Goal: Obtain resource: Download file/media

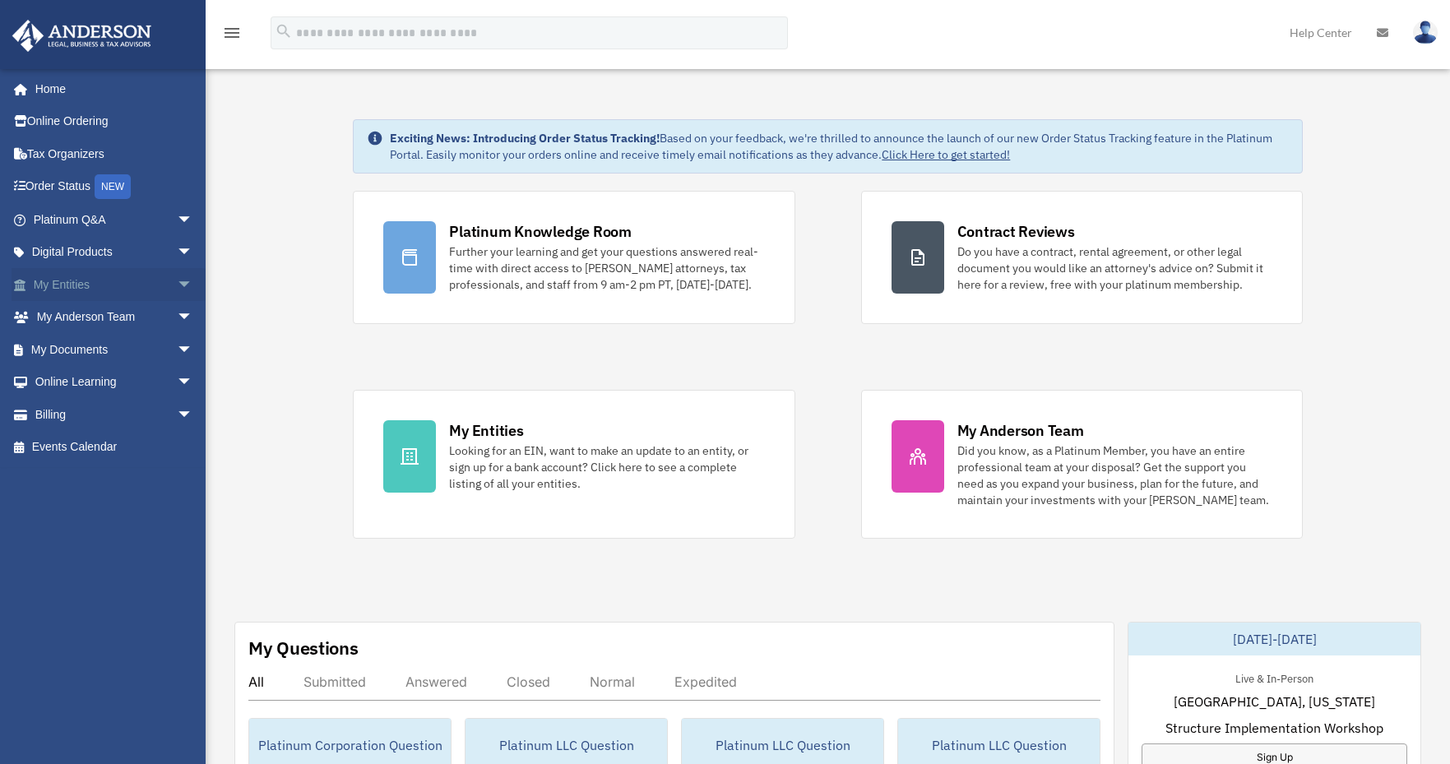
click at [79, 292] on link "My Entities arrow_drop_down" at bounding box center [115, 284] width 206 height 33
click at [77, 354] on link "My Documents arrow_drop_down" at bounding box center [115, 349] width 206 height 33
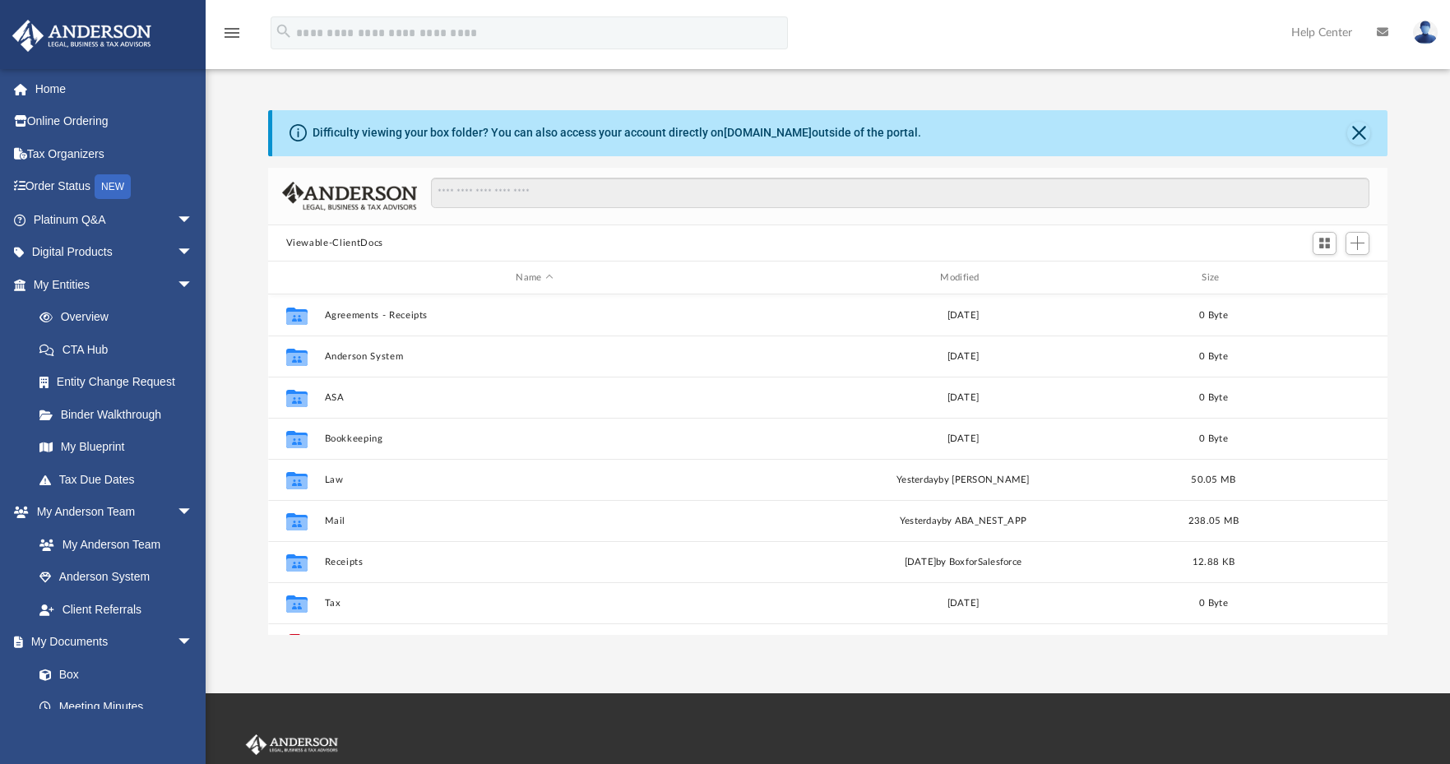
scroll to position [361, 1107]
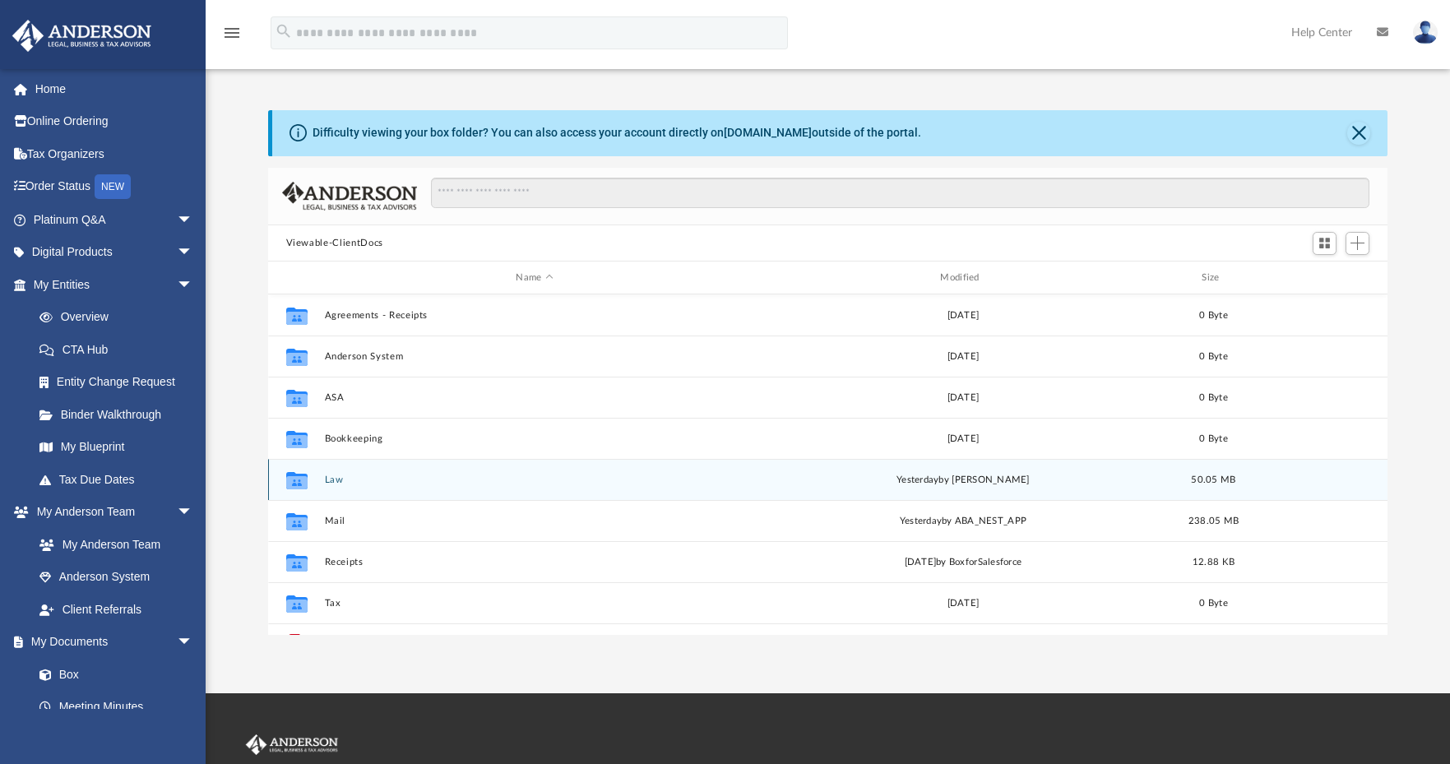
click at [339, 478] on button "Law" at bounding box center [534, 480] width 421 height 11
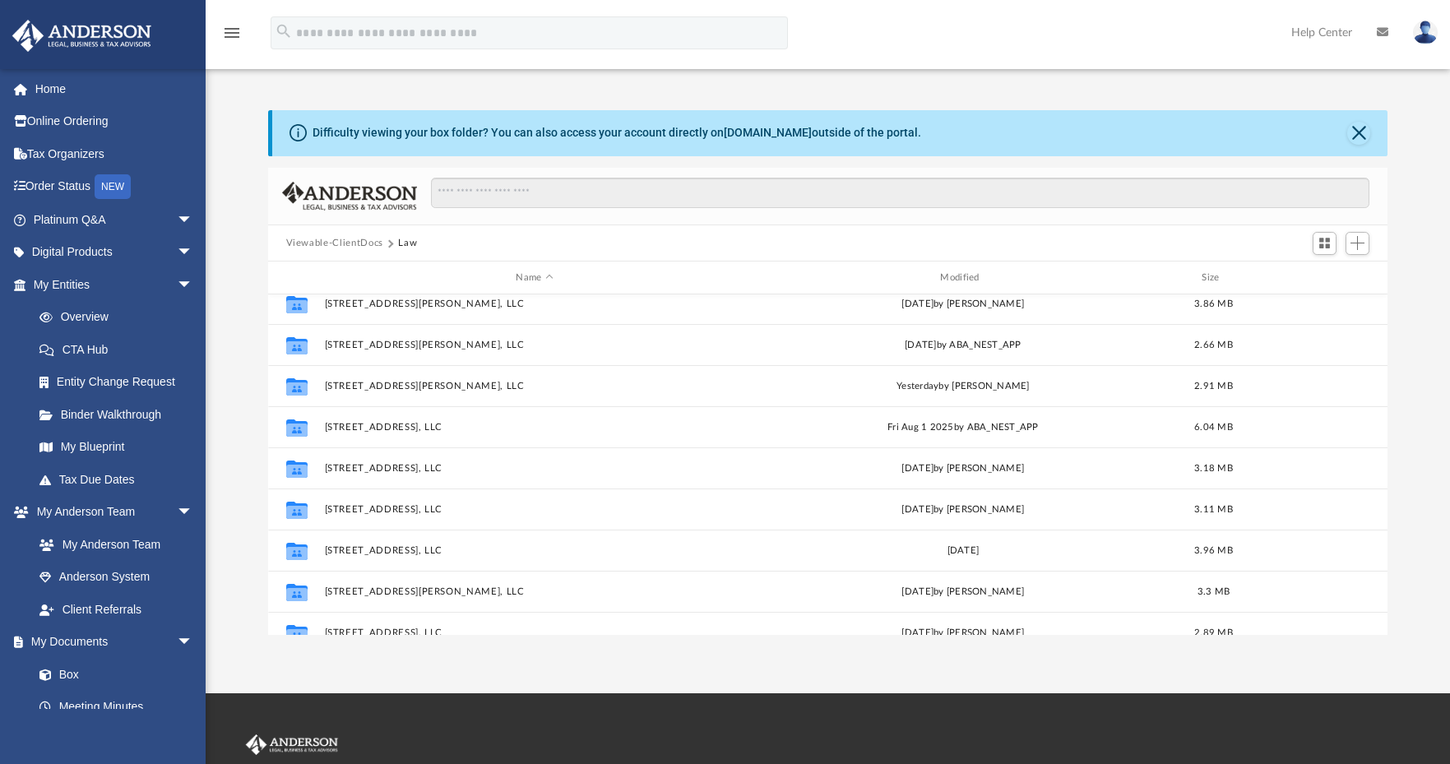
scroll to position [0, 0]
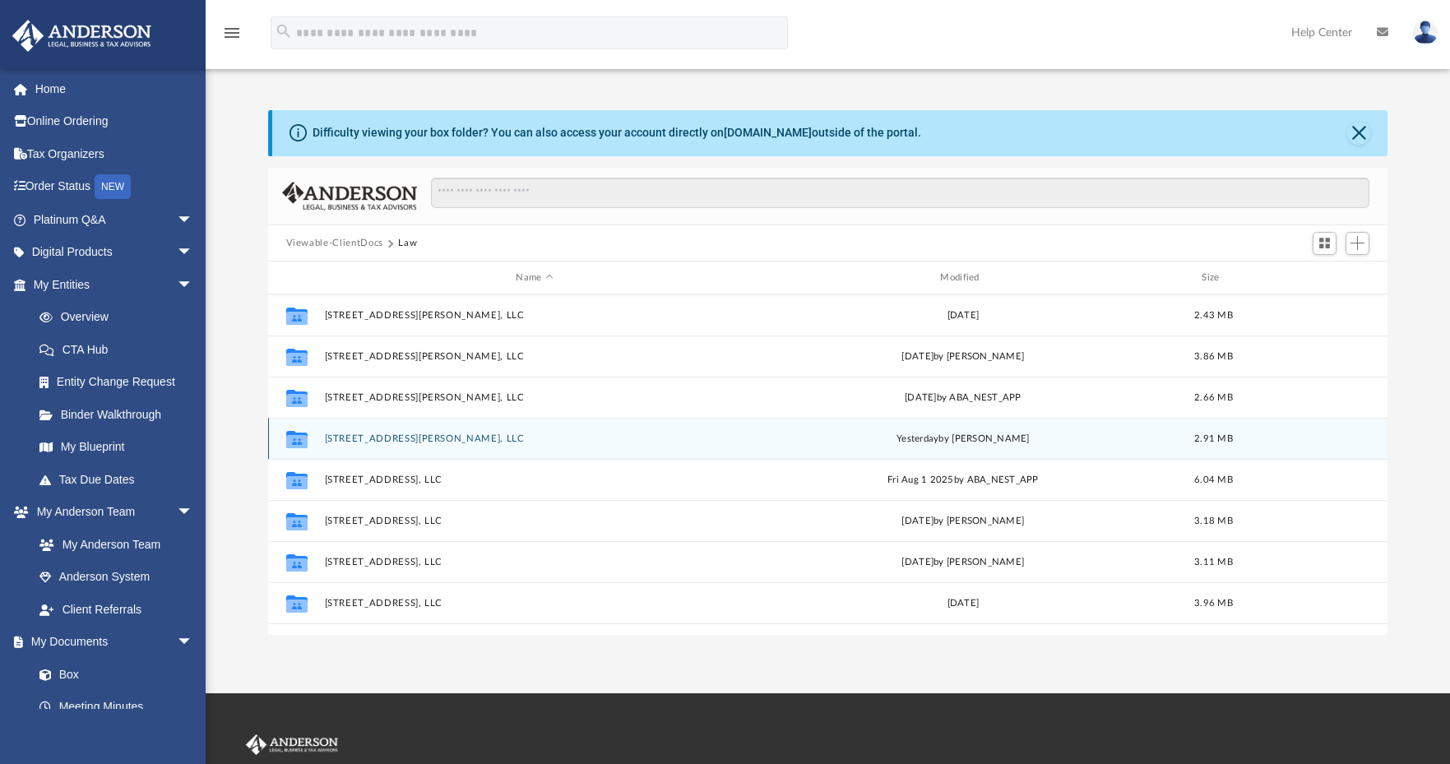
click at [373, 443] on button "35 Sheldon Terrace, LLC" at bounding box center [534, 438] width 421 height 11
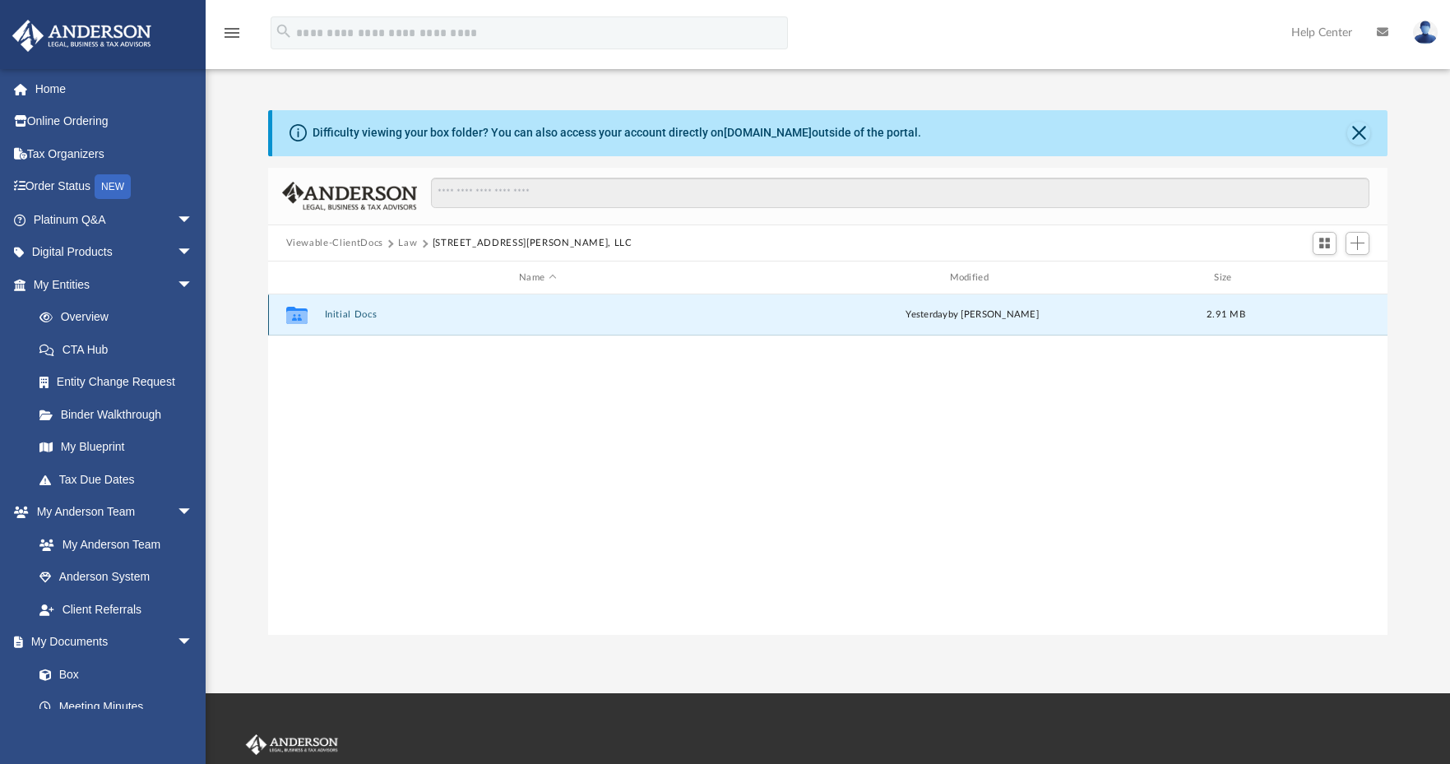
click at [351, 315] on button "Initial Docs" at bounding box center [537, 314] width 427 height 11
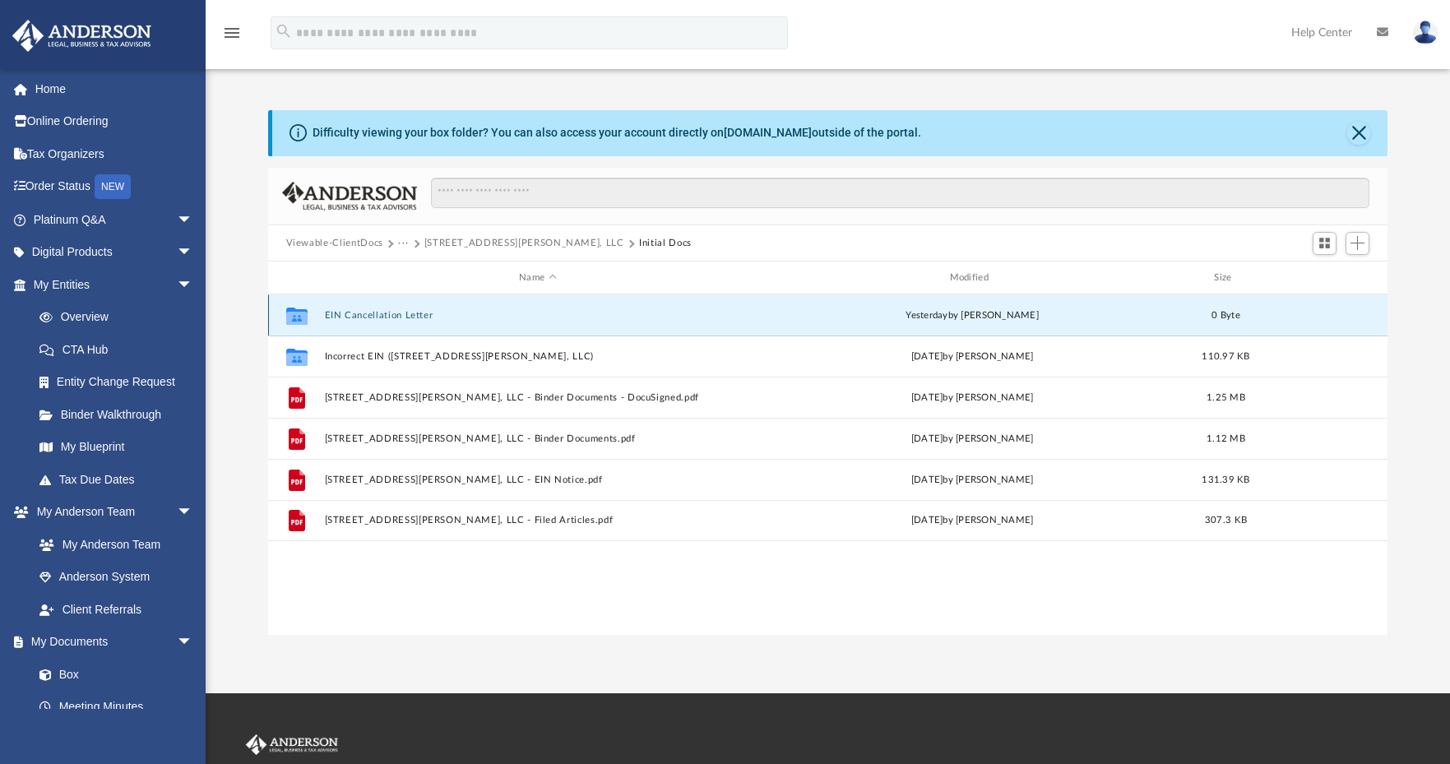
click at [388, 318] on button "EIN Cancellation Letter" at bounding box center [537, 315] width 427 height 11
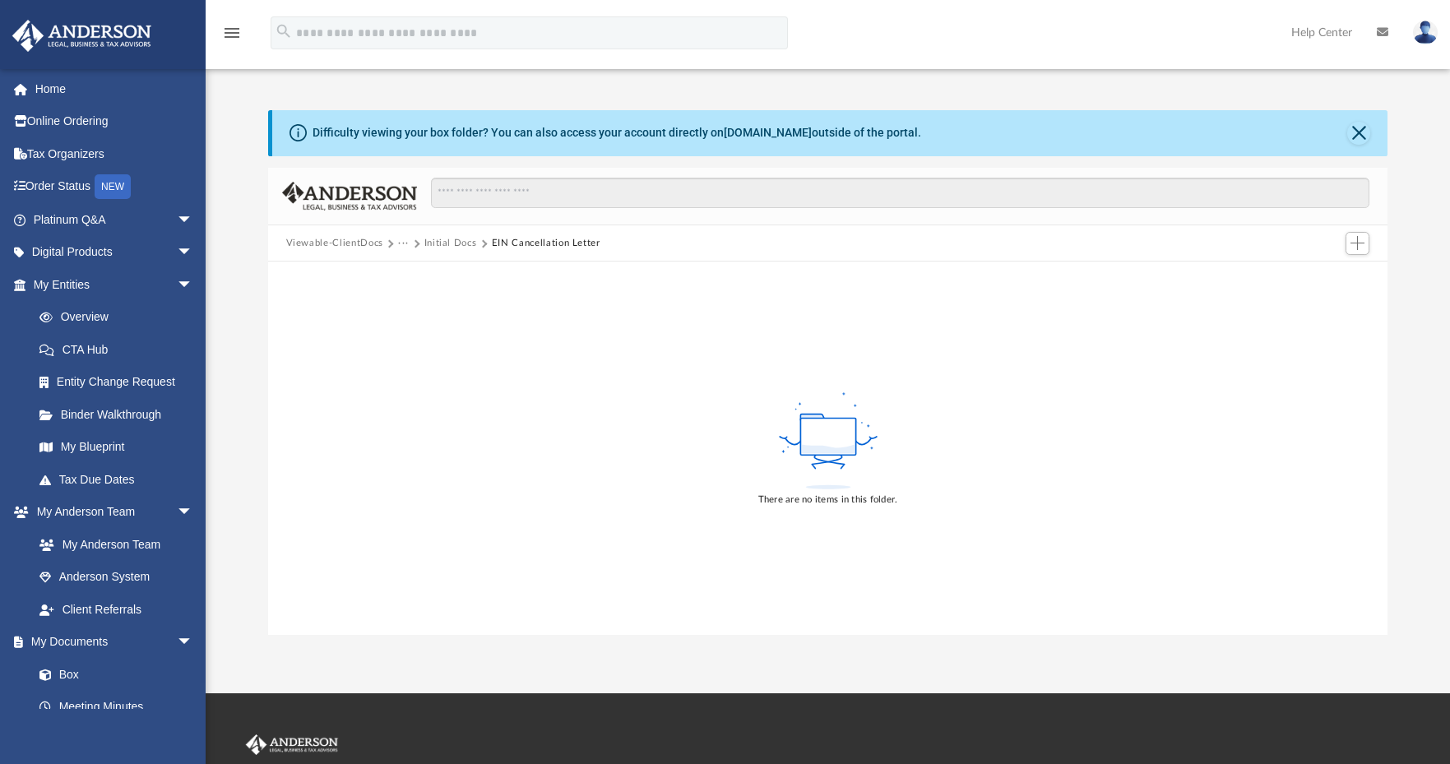
click at [816, 486] on ellipse at bounding box center [827, 487] width 45 height 4
click at [506, 246] on button "EIN Cancellation Letter" at bounding box center [546, 243] width 109 height 15
click at [465, 244] on button "Initial Docs" at bounding box center [450, 243] width 53 height 15
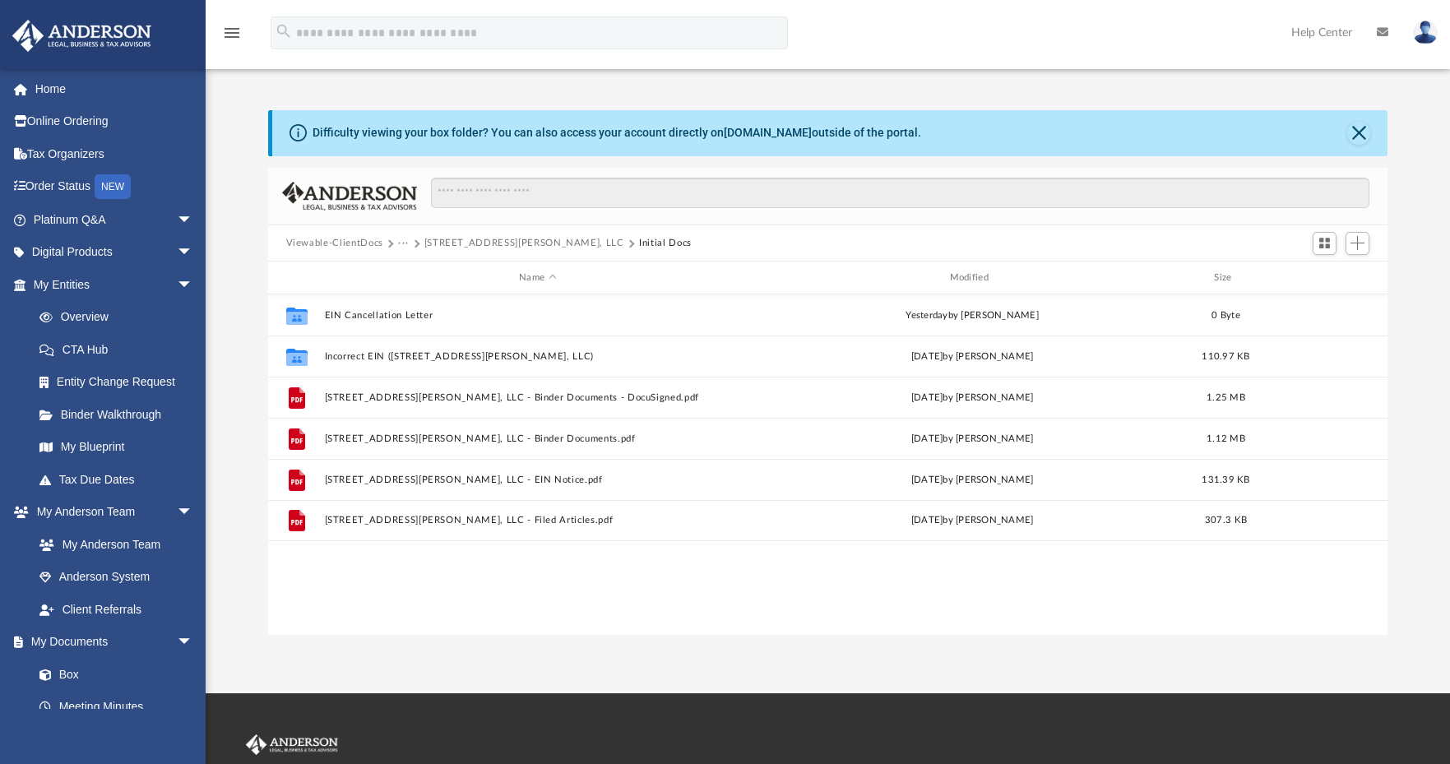
scroll to position [361, 1107]
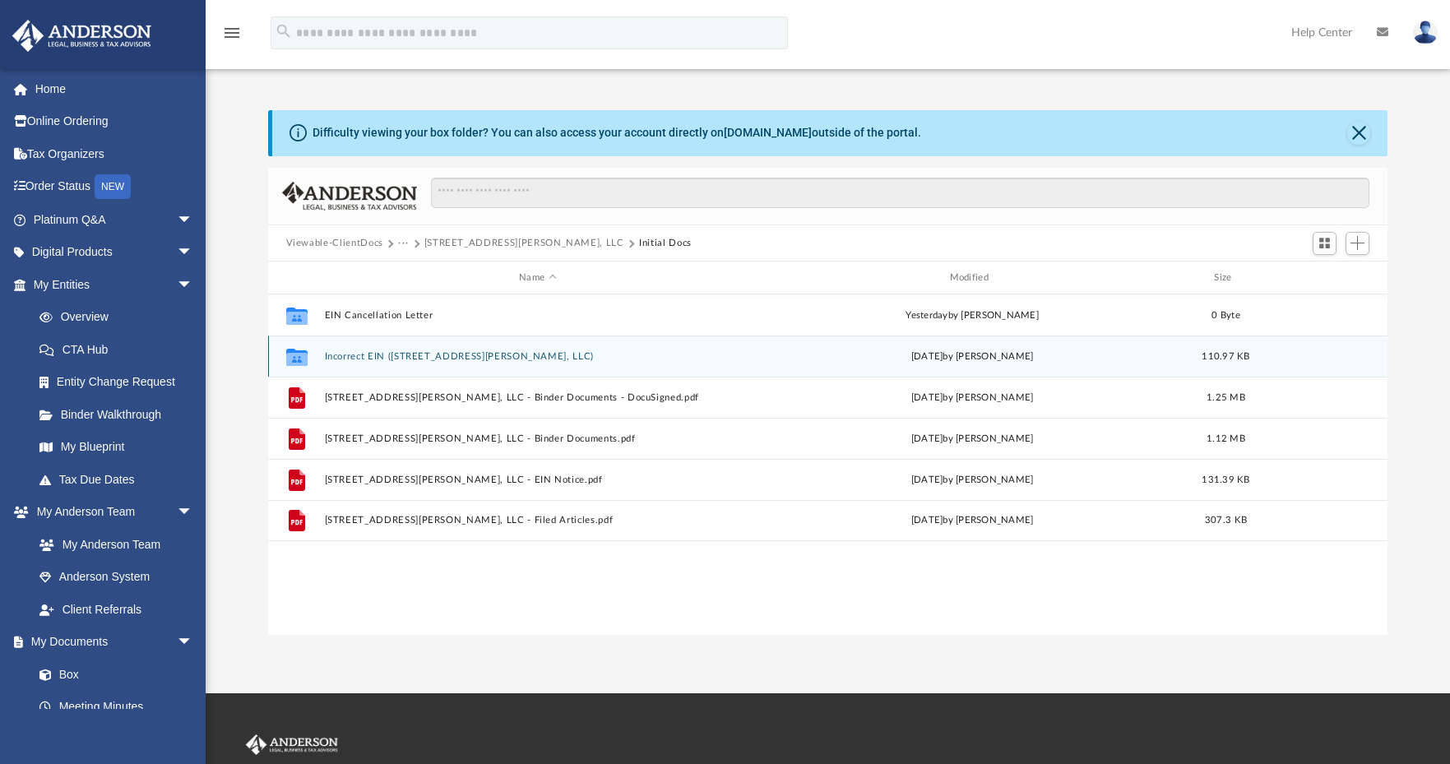
click at [416, 357] on button "Incorrect EIN (25 Sheldon Terrace, LLC)" at bounding box center [537, 356] width 427 height 11
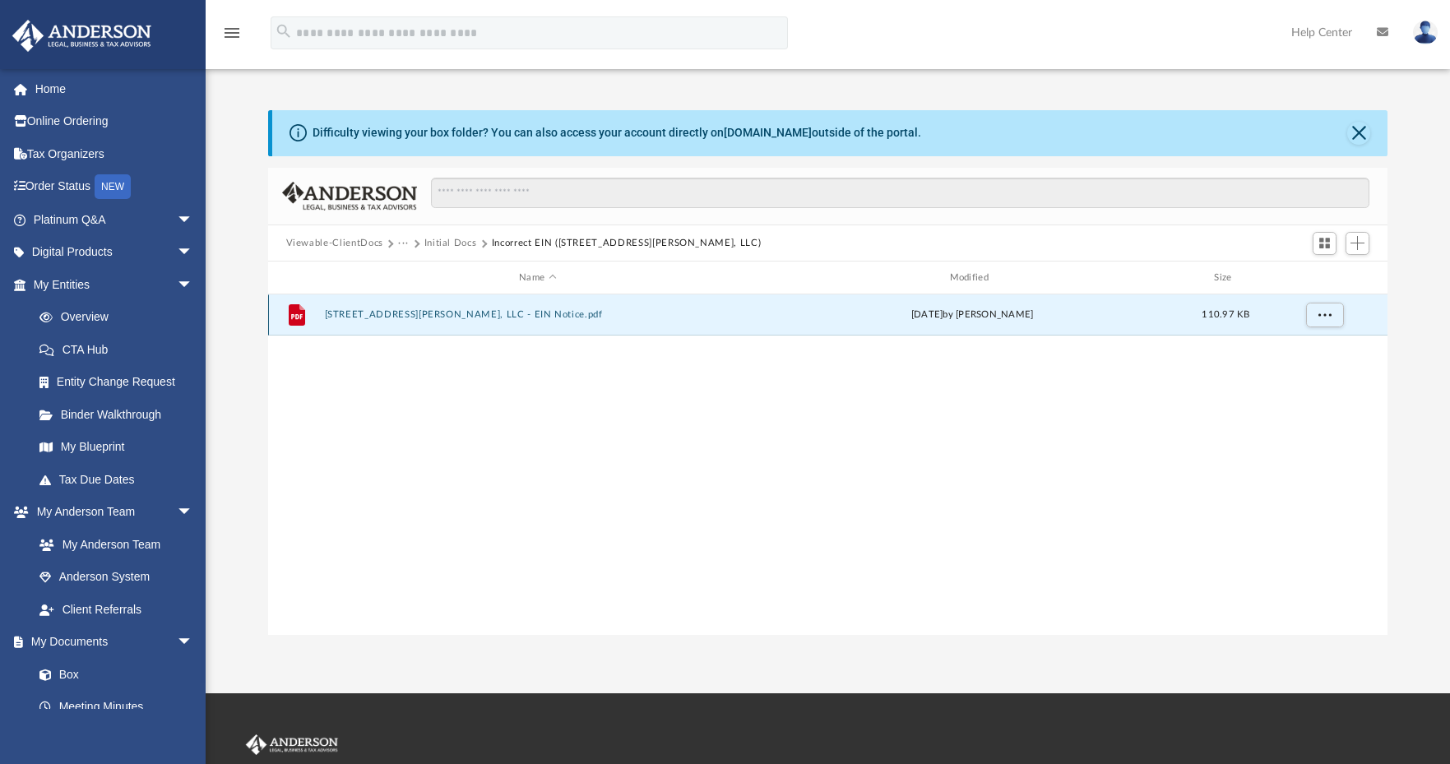
click at [416, 315] on button "35 Sheldon Terrace, LLC - EIN Notice.pdf" at bounding box center [537, 314] width 427 height 11
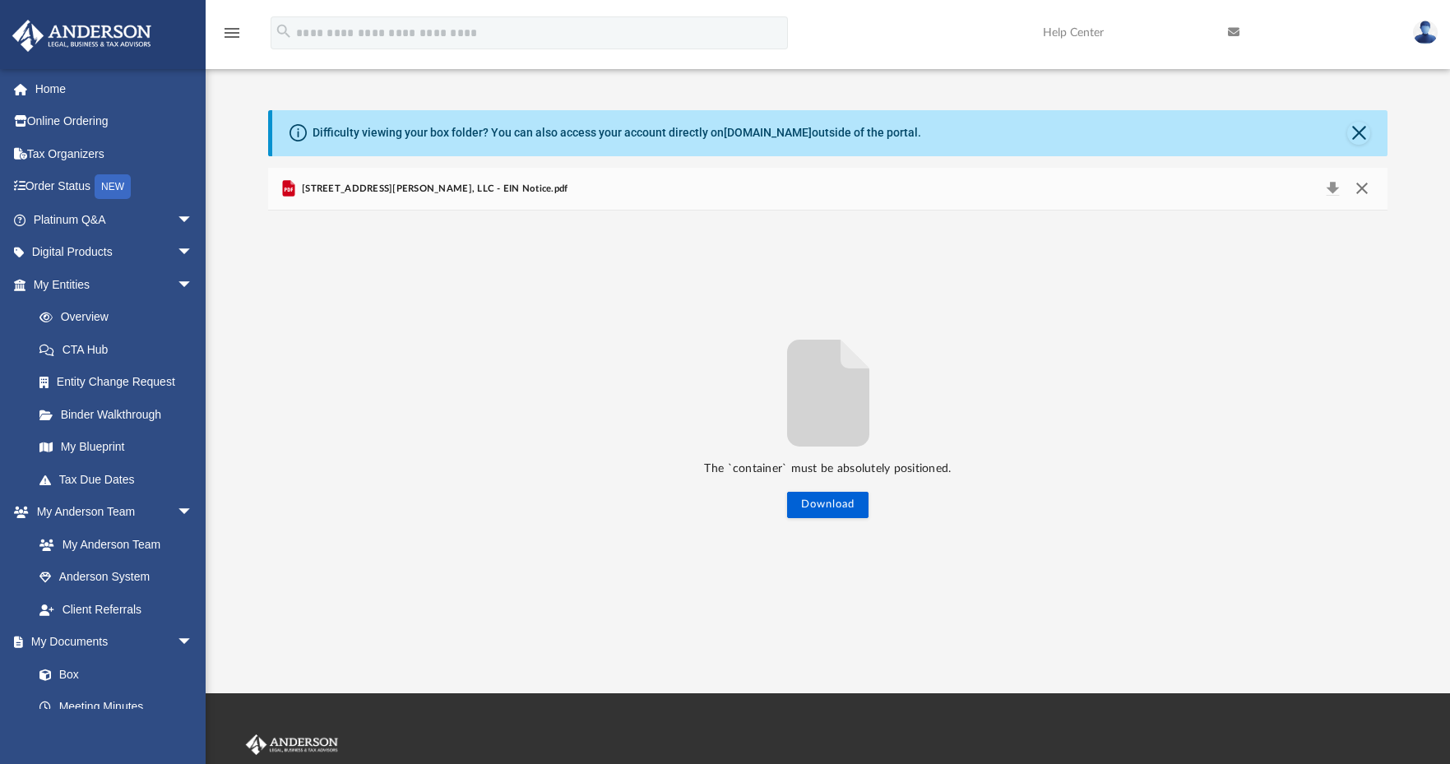
click at [1367, 188] on button "Close" at bounding box center [1362, 189] width 30 height 23
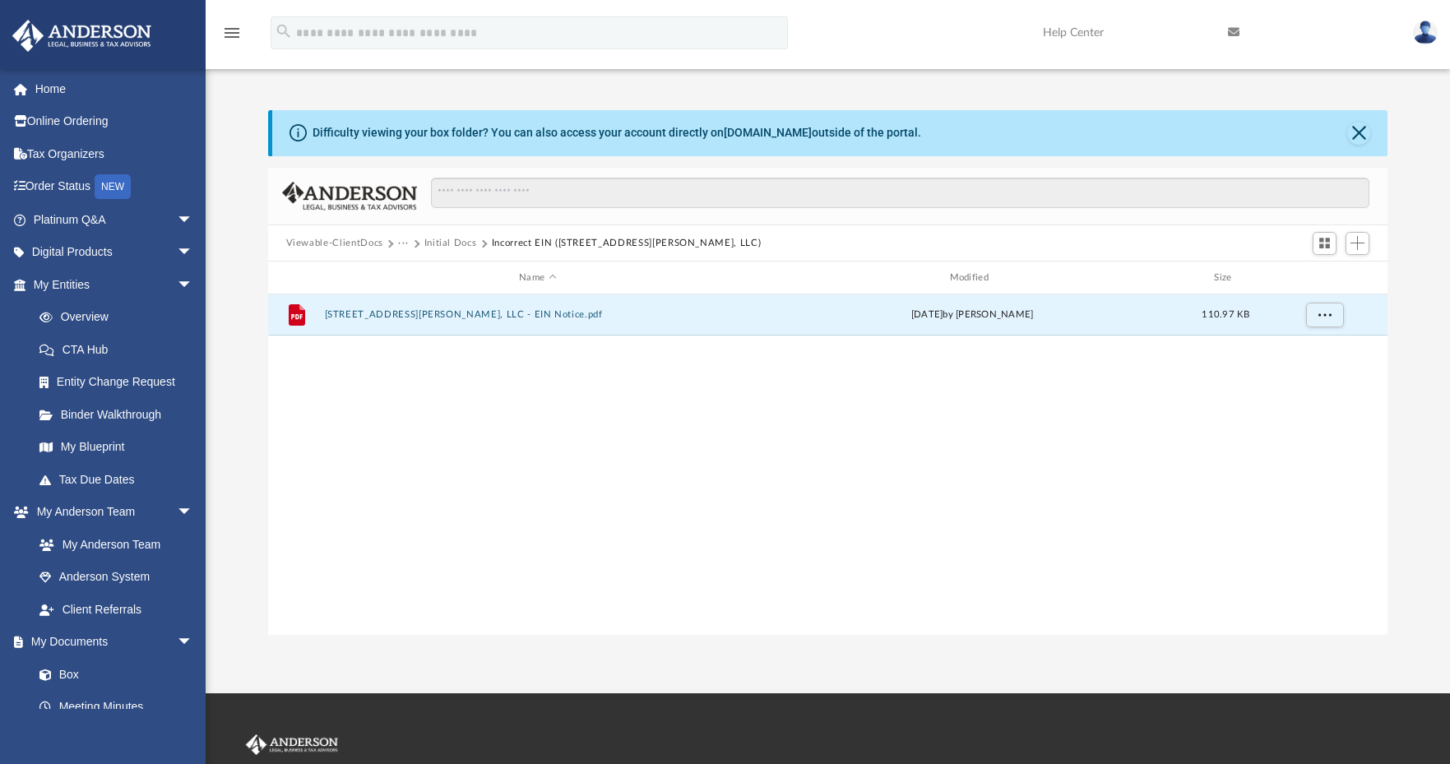
click at [526, 243] on button "Incorrect EIN (25 Sheldon Terrace, LLC)" at bounding box center [627, 243] width 270 height 15
click at [438, 241] on button "Initial Docs" at bounding box center [450, 243] width 53 height 15
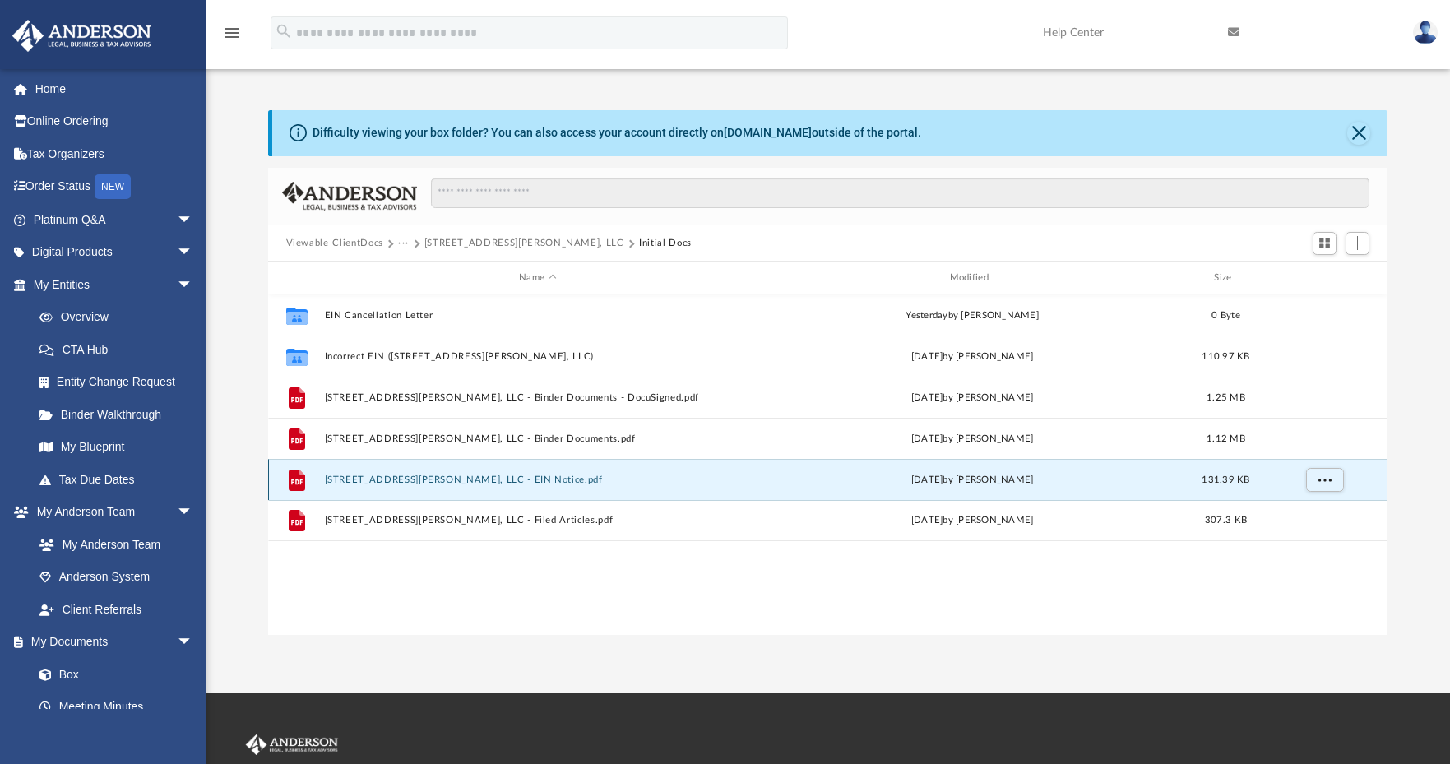
click at [393, 480] on button "35 Sheldon Terrace, LLC - EIN Notice.pdf" at bounding box center [537, 480] width 427 height 11
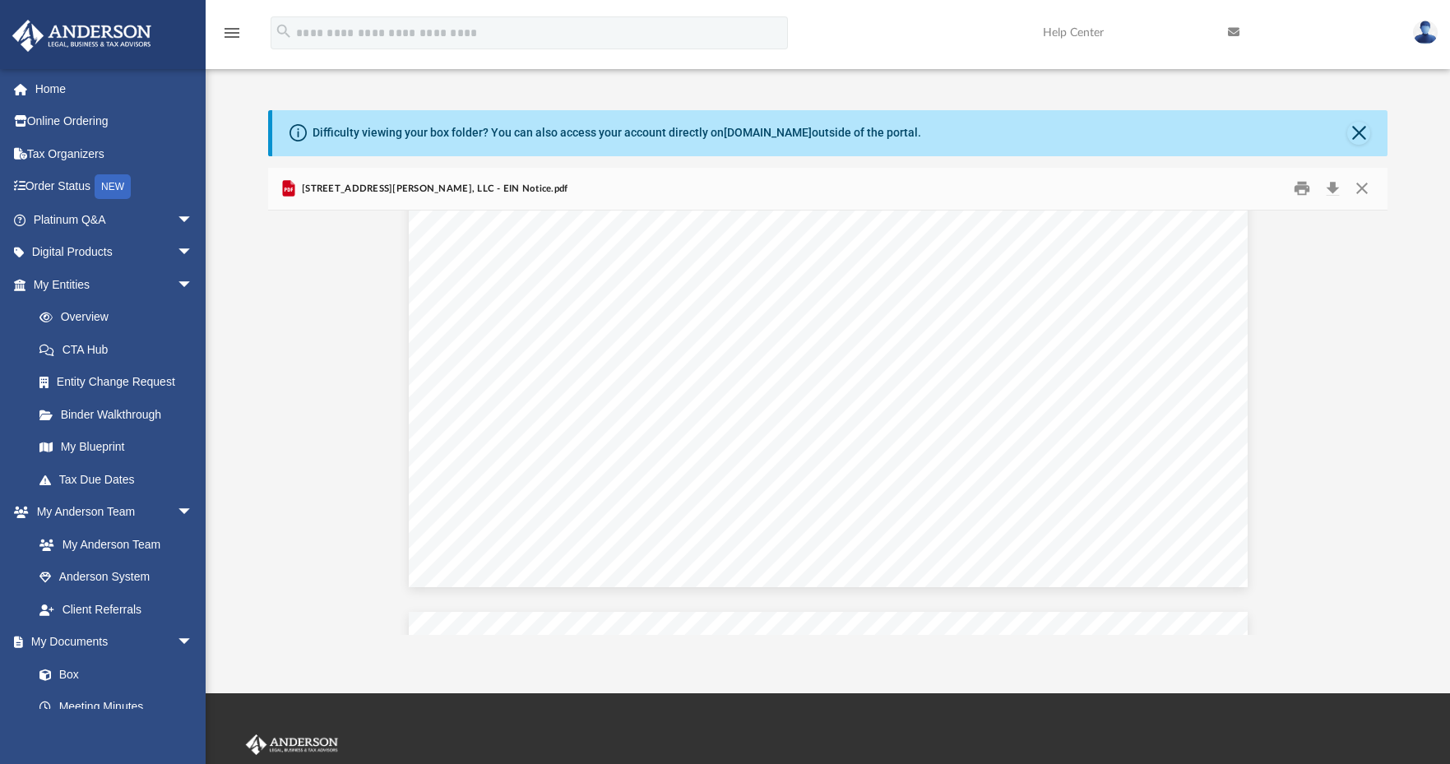
scroll to position [966, 0]
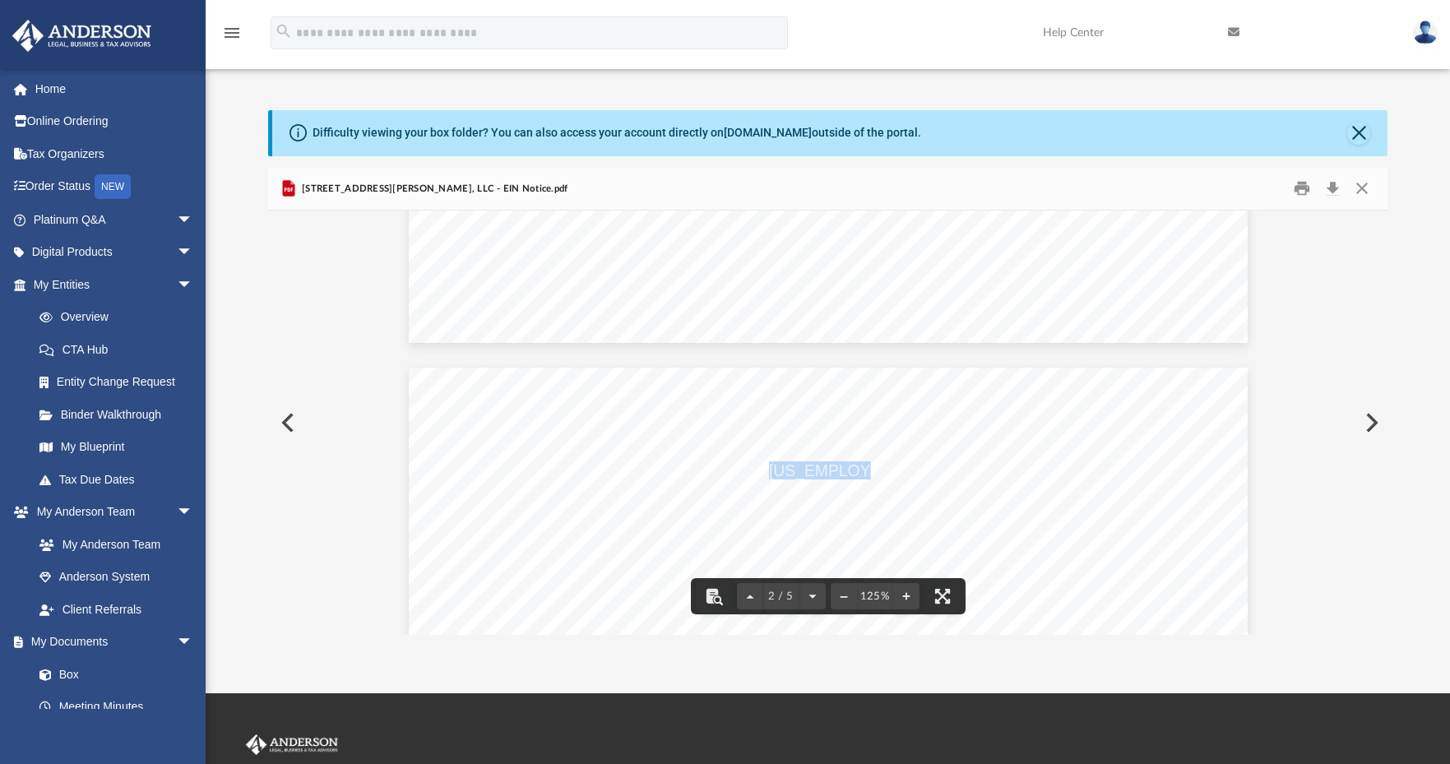
drag, startPoint x: 765, startPoint y: 469, endPoint x: 846, endPoint y: 469, distance: 81.4
click at [846, 469] on span "39-4118345" at bounding box center [939, 470] width 340 height 16
click at [1332, 188] on button "Download" at bounding box center [1333, 188] width 30 height 25
click at [1364, 135] on button "Close" at bounding box center [1358, 133] width 23 height 23
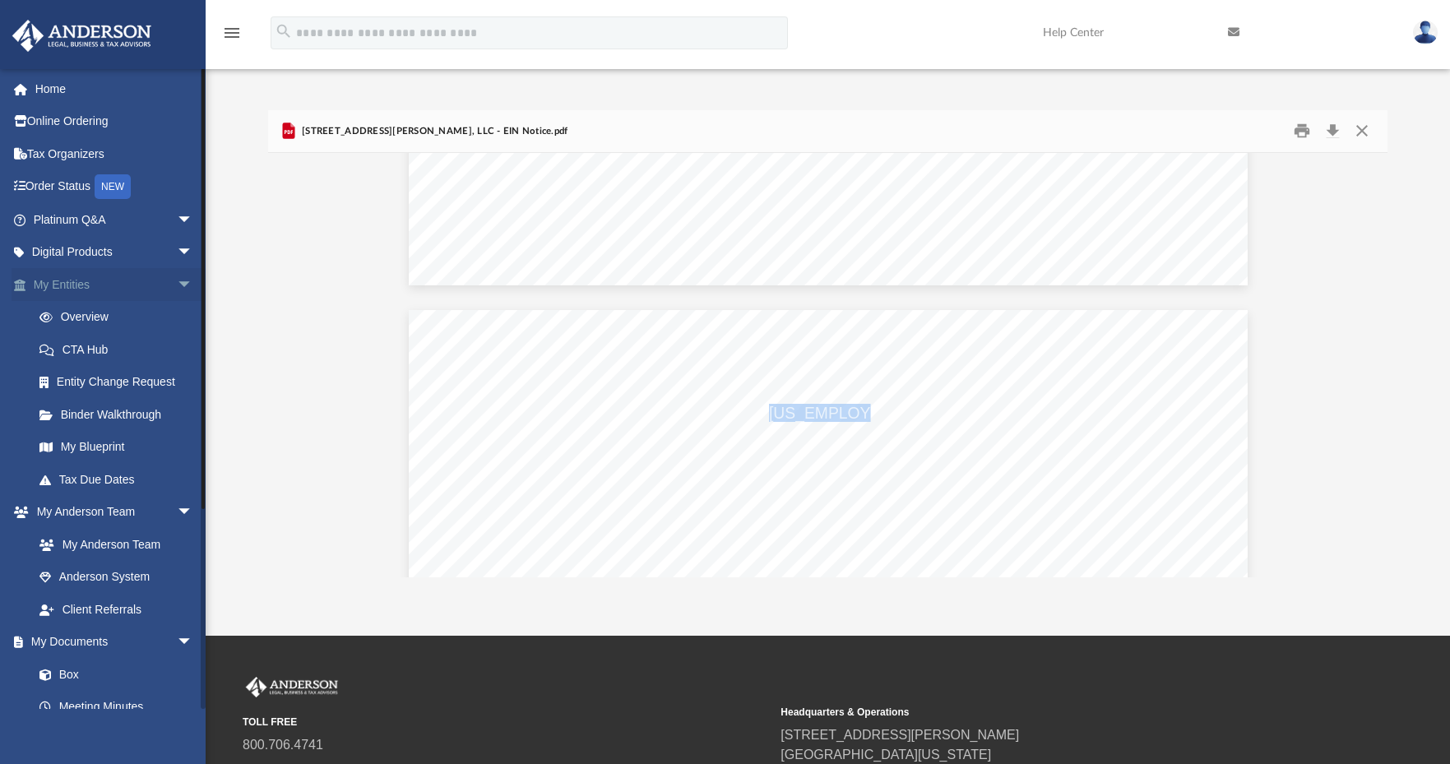
click at [68, 285] on link "My Entities arrow_drop_down" at bounding box center [115, 284] width 206 height 33
click at [85, 321] on link "Overview" at bounding box center [120, 317] width 195 height 33
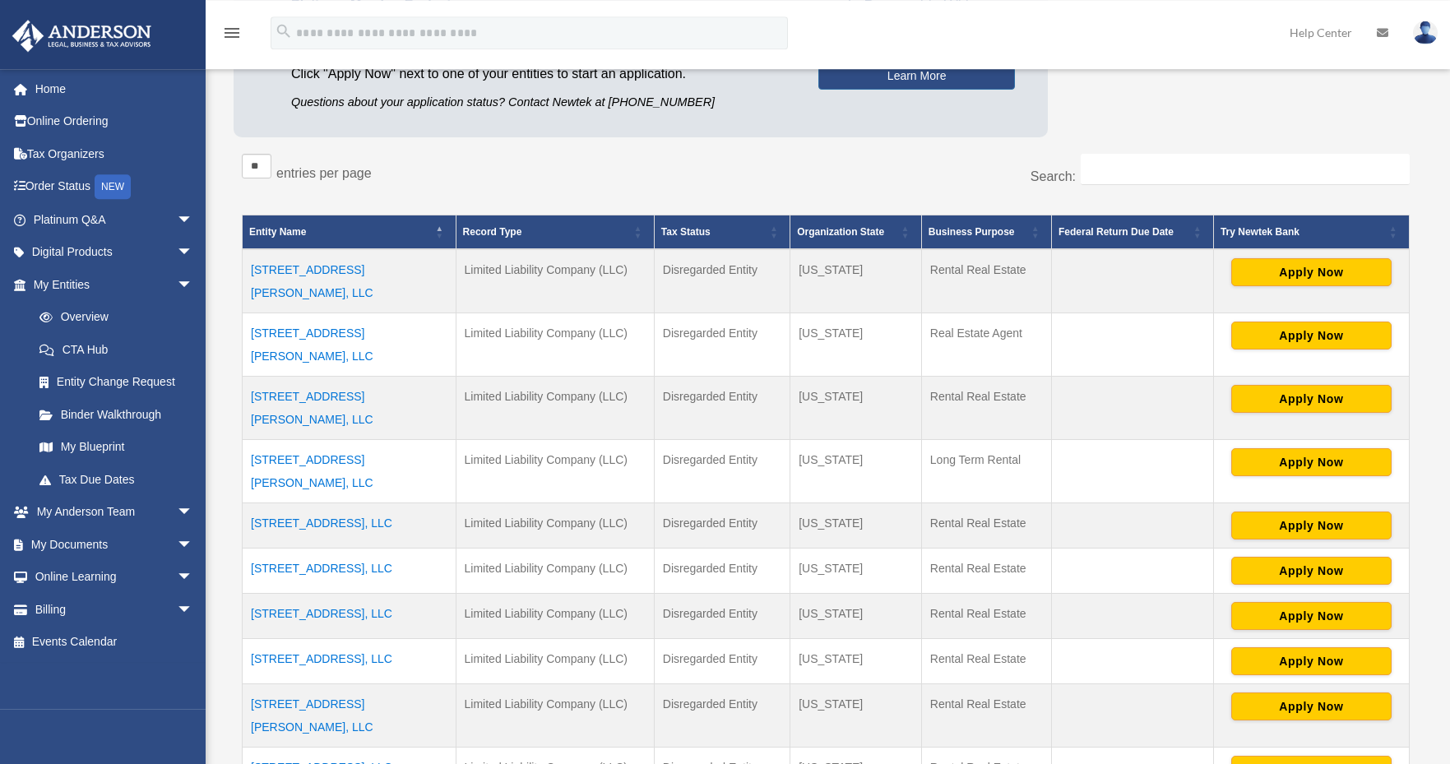
scroll to position [250, 0]
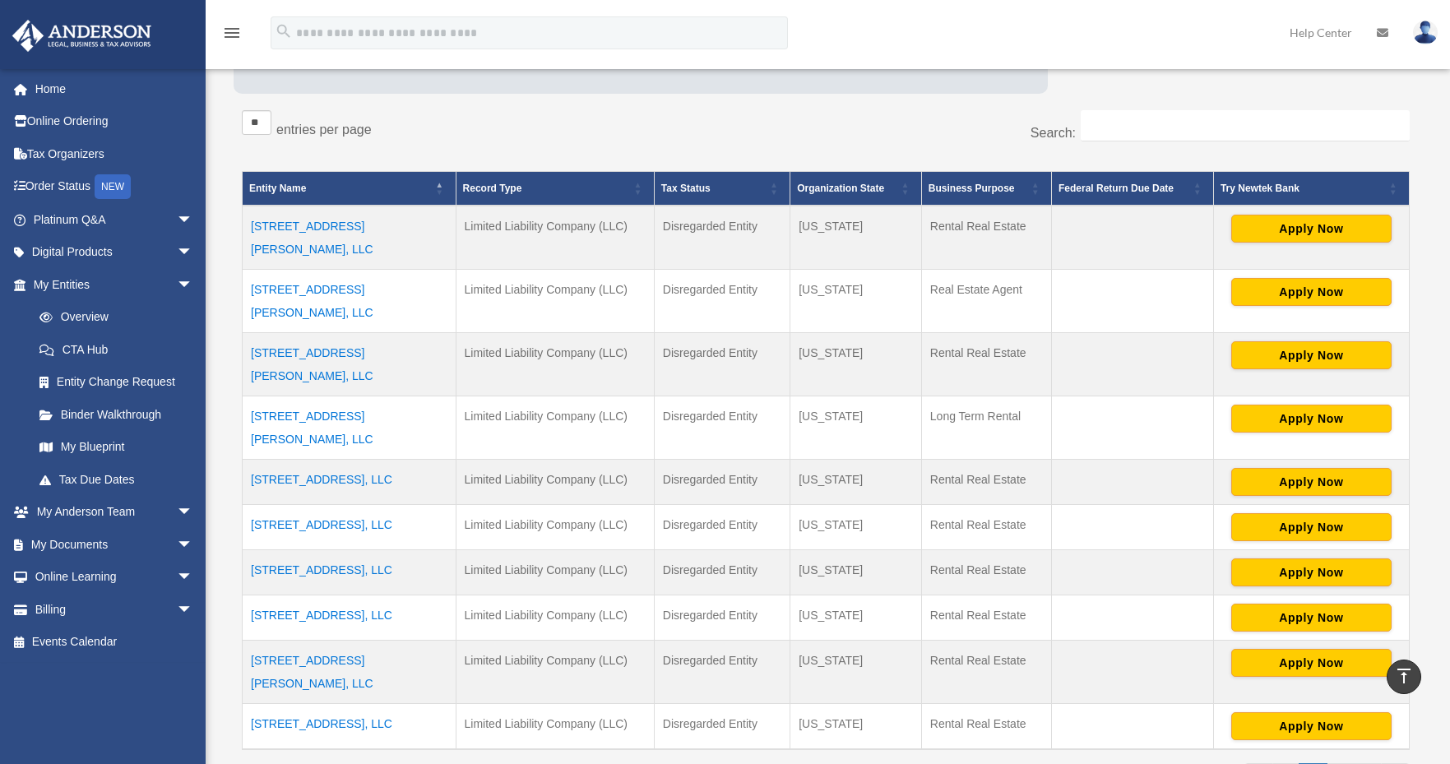
click at [310, 396] on td "[STREET_ADDRESS][PERSON_NAME], LLC" at bounding box center [350, 427] width 214 height 63
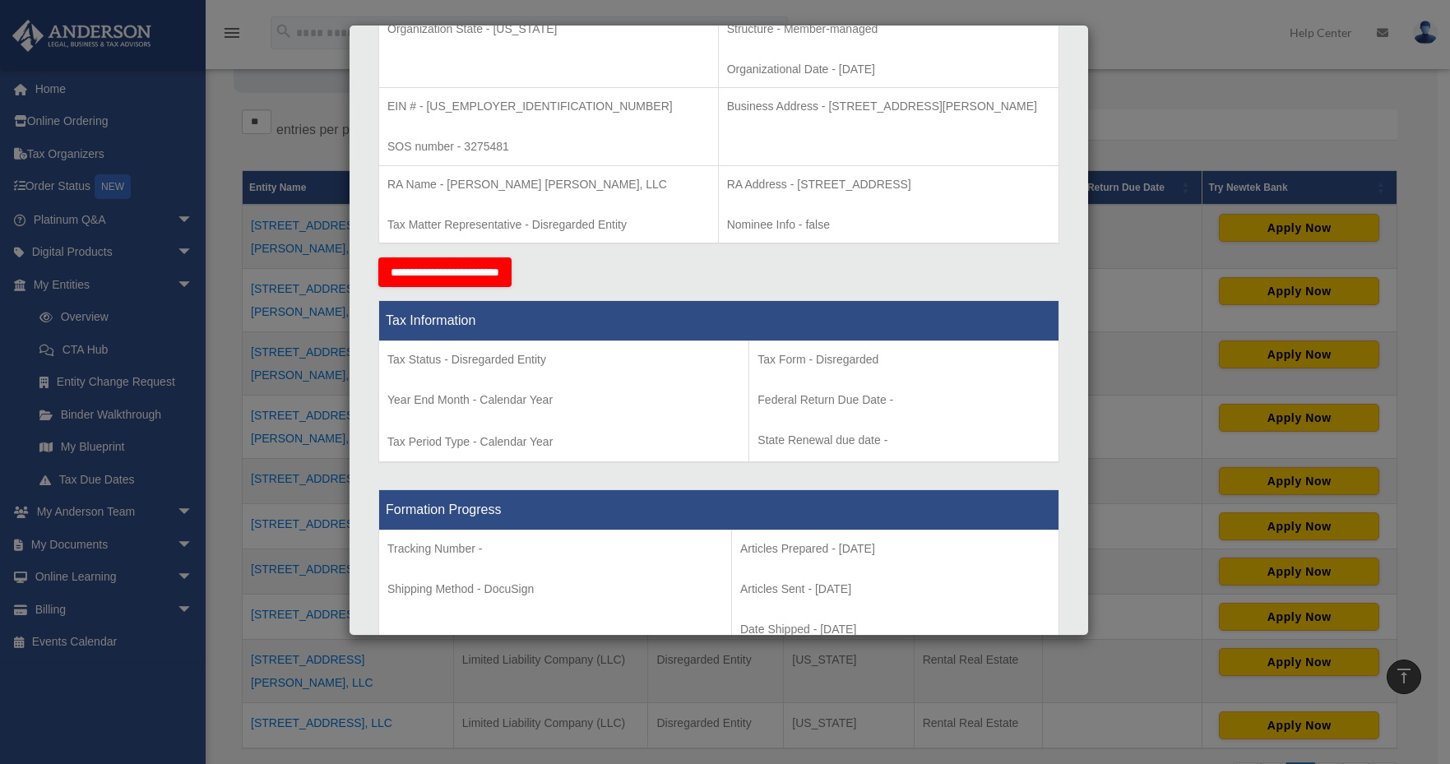
scroll to position [286, 0]
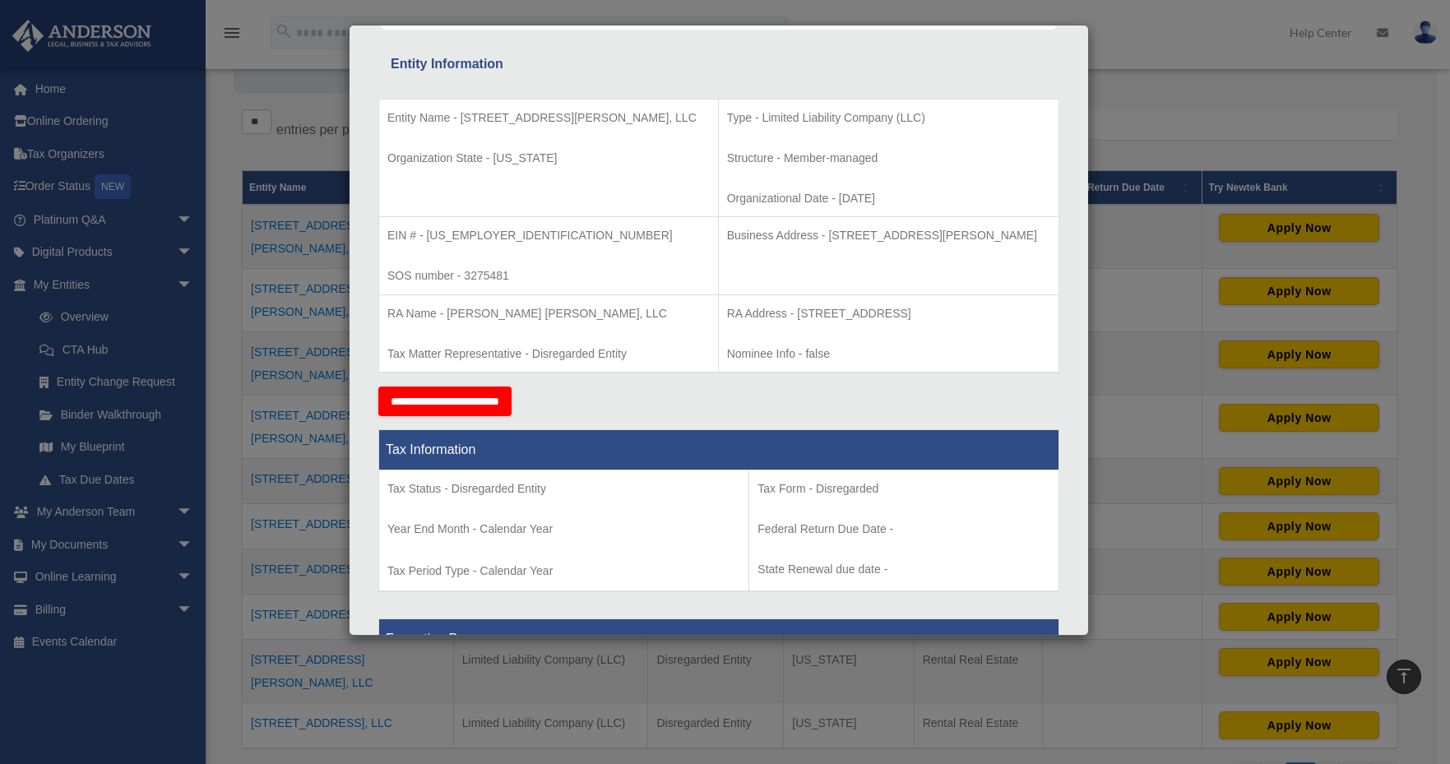
click at [1112, 70] on div "Details × Articles Sent Organizational Date" at bounding box center [725, 382] width 1450 height 764
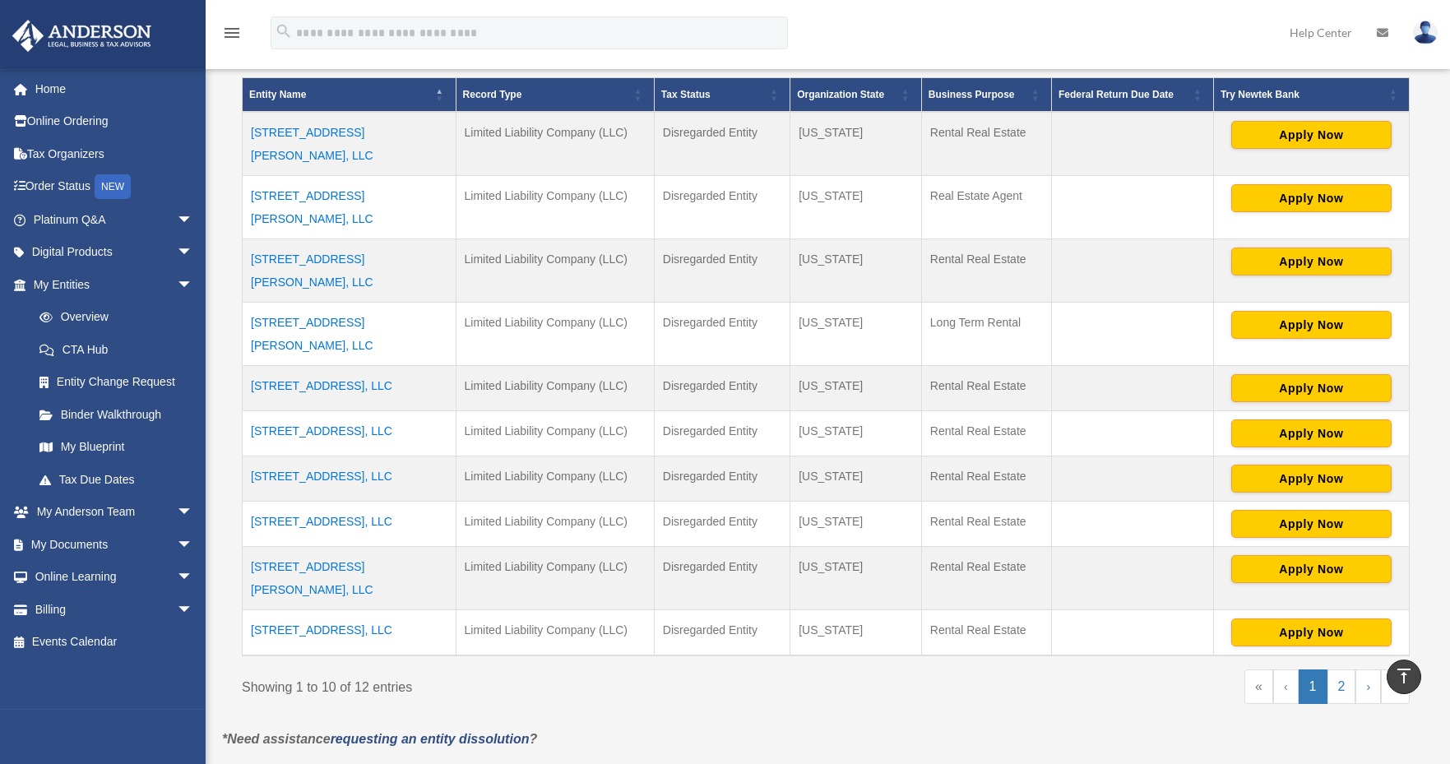
scroll to position [382, 0]
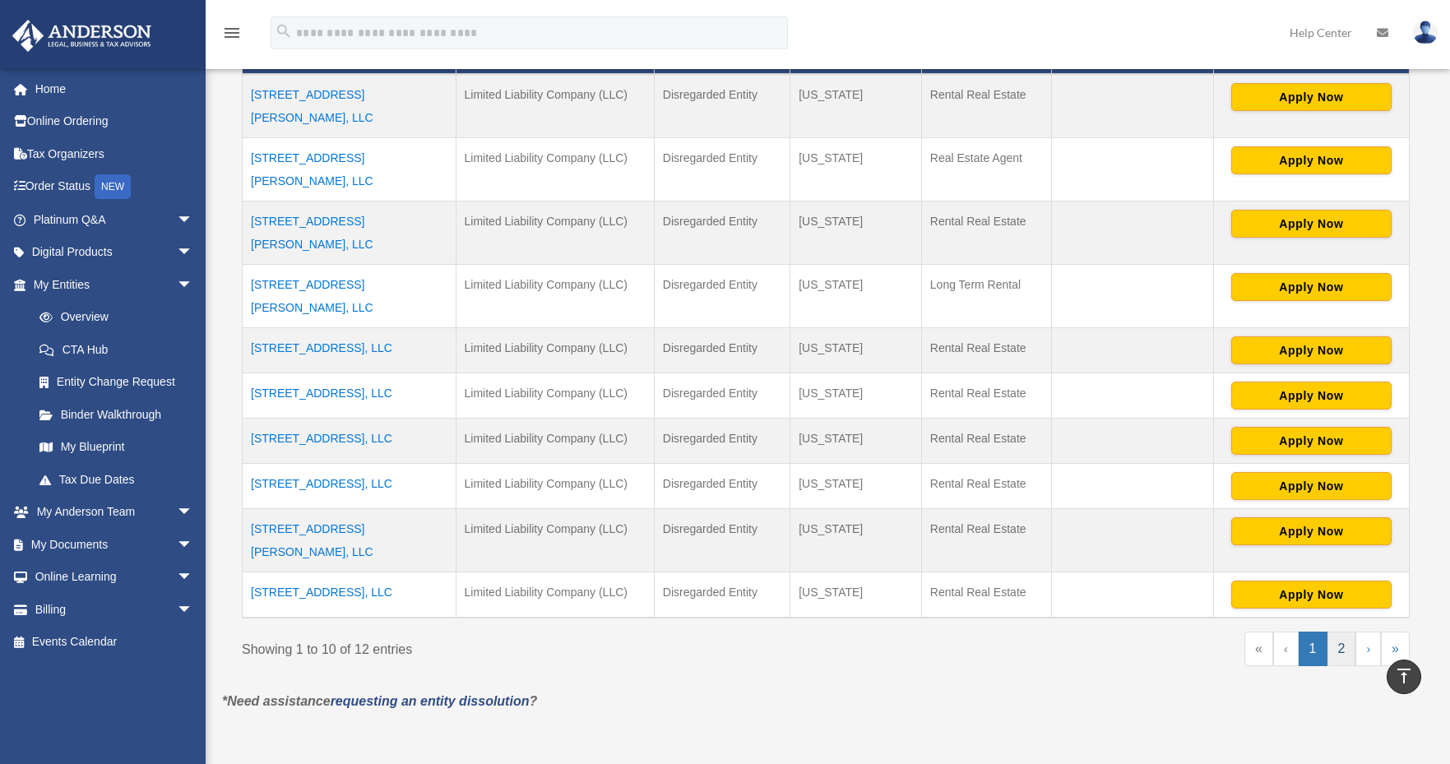
click at [1344, 632] on link "2" at bounding box center [1342, 649] width 29 height 35
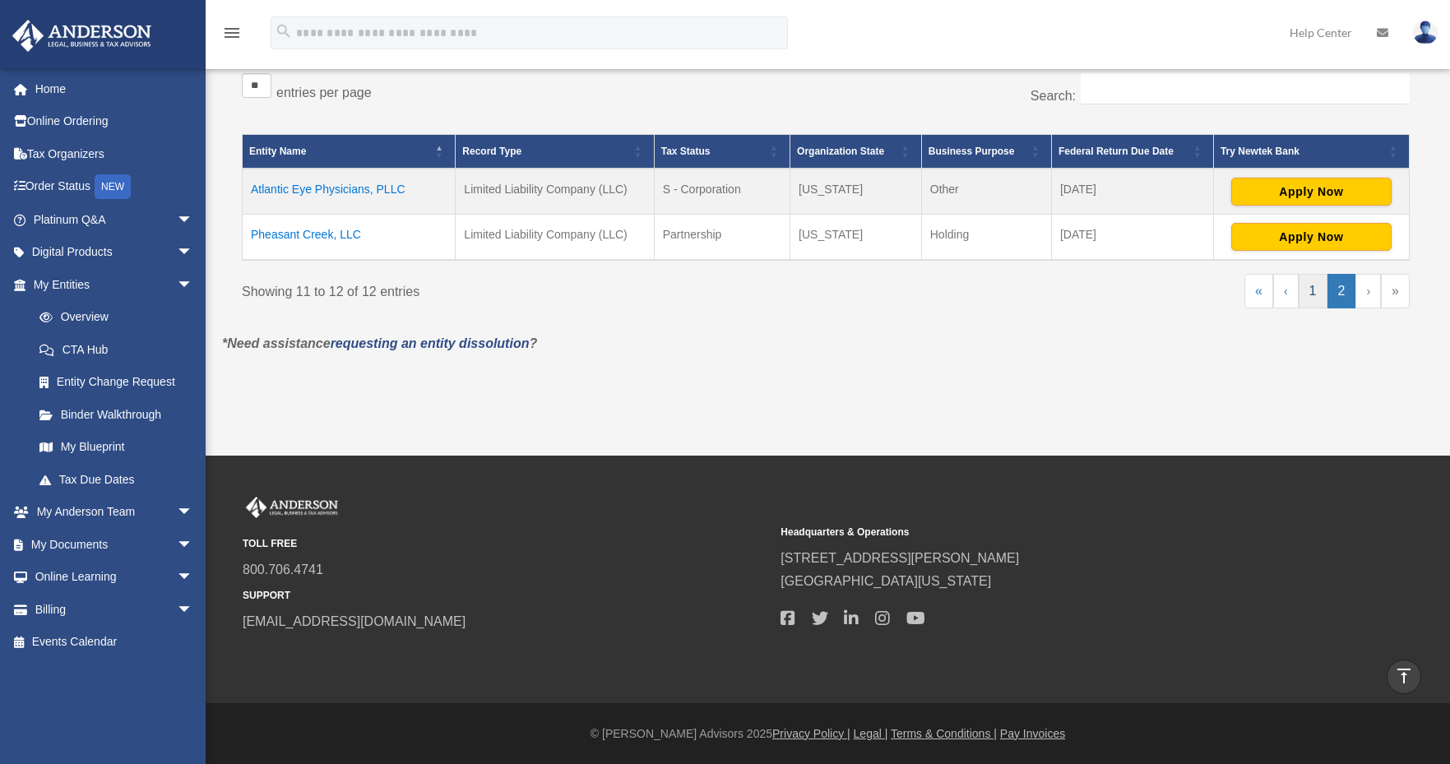
click at [1323, 290] on link "1" at bounding box center [1313, 291] width 29 height 35
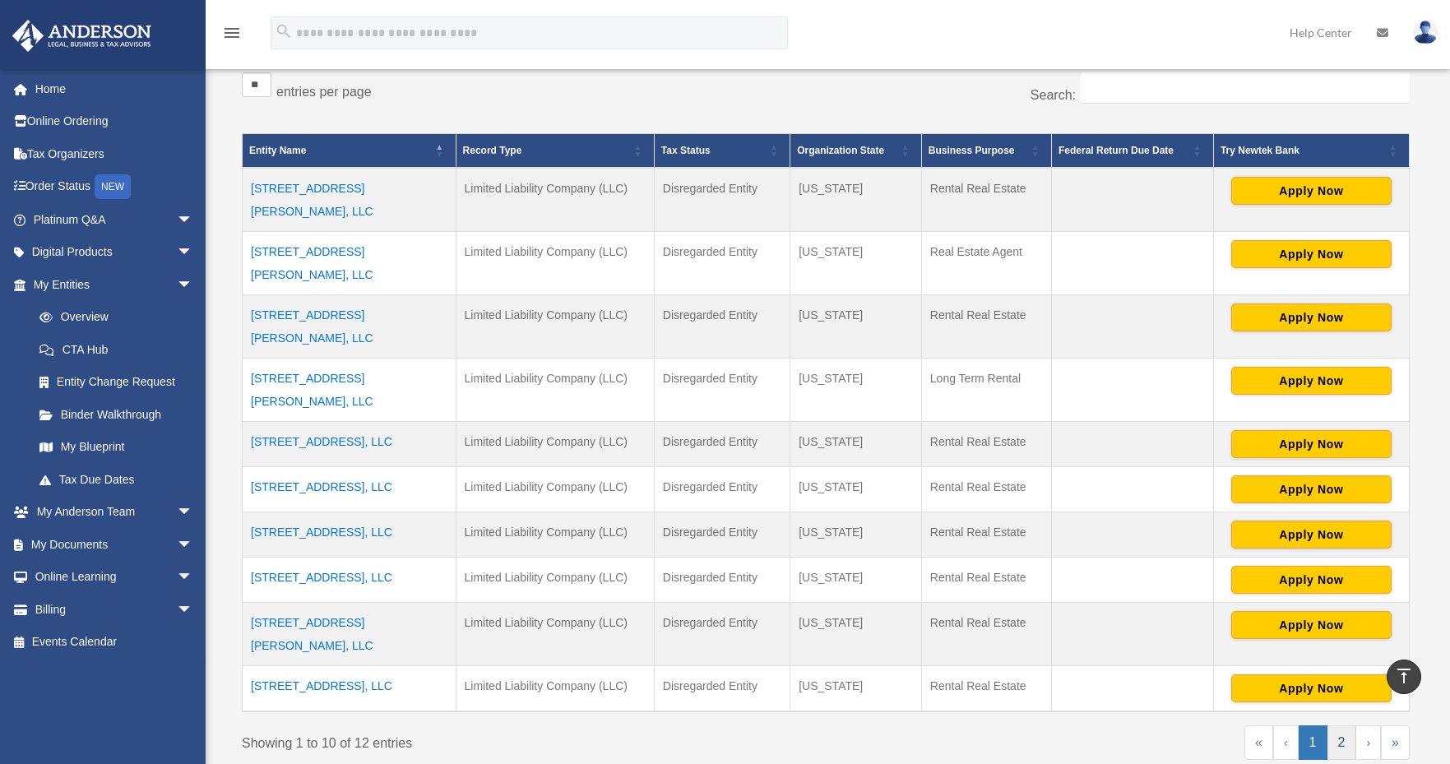
click at [1338, 725] on link "2" at bounding box center [1342, 742] width 29 height 35
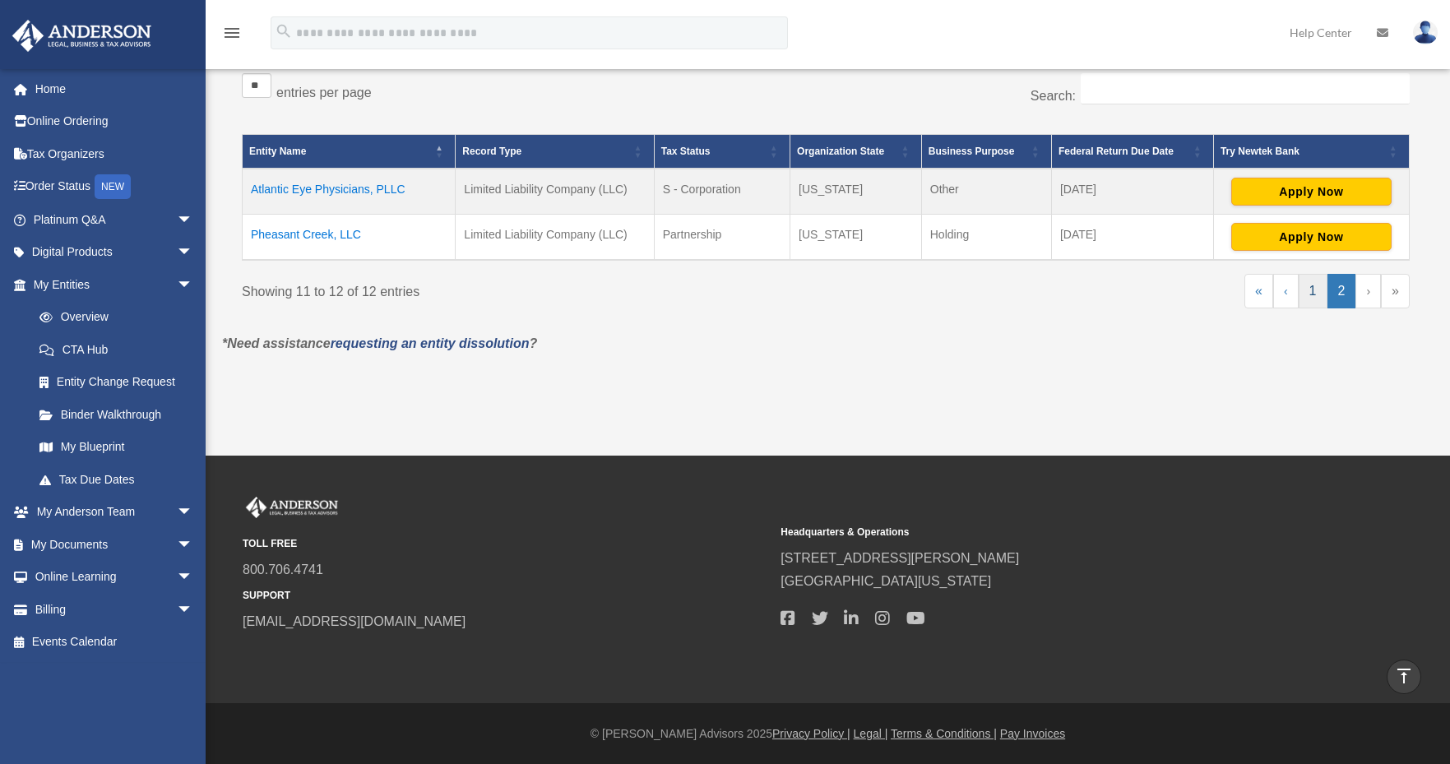
click at [1317, 295] on link "1" at bounding box center [1313, 291] width 29 height 35
